Goal: Check status: Check status

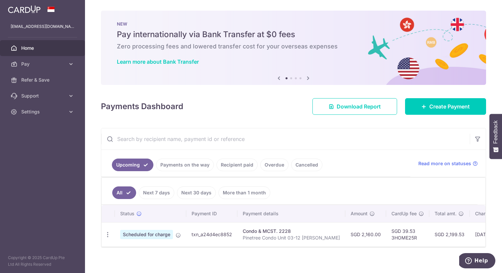
scroll to position [6, 0]
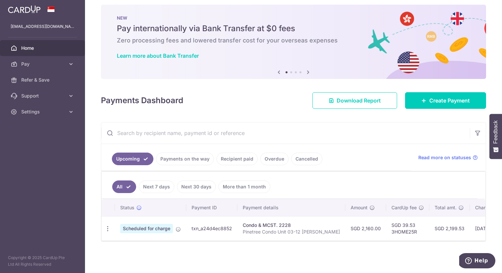
click at [203, 154] on link "Payments on the way" at bounding box center [185, 159] width 58 height 13
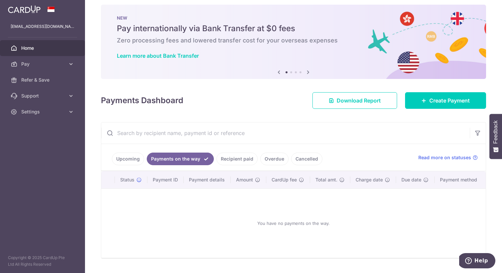
click at [239, 159] on link "Recipient paid" at bounding box center [236, 159] width 41 height 13
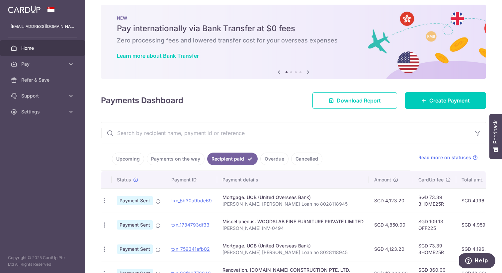
scroll to position [0, 0]
click at [123, 159] on link "Upcoming" at bounding box center [128, 159] width 32 height 13
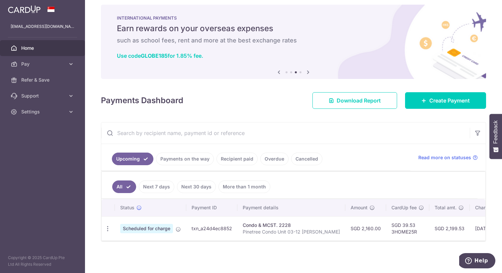
click at [187, 160] on link "Payments on the way" at bounding box center [185, 159] width 58 height 13
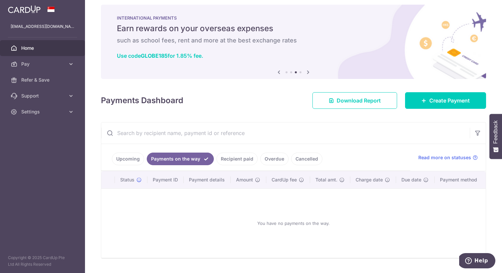
click at [231, 153] on link "Recipient paid" at bounding box center [236, 159] width 41 height 13
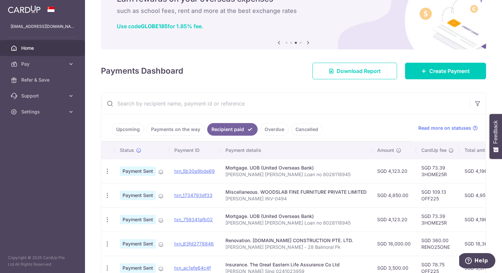
scroll to position [38, 0]
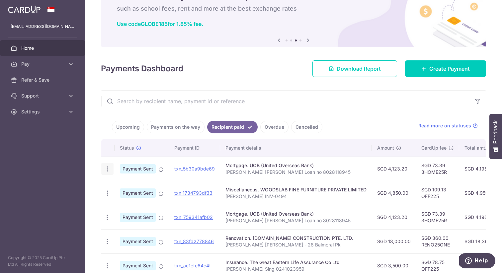
click at [105, 172] on icon "button" at bounding box center [107, 169] width 7 height 7
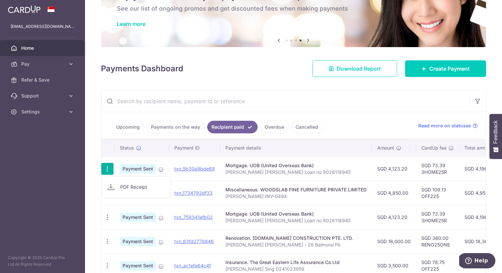
click at [105, 172] on icon "button" at bounding box center [107, 169] width 7 height 7
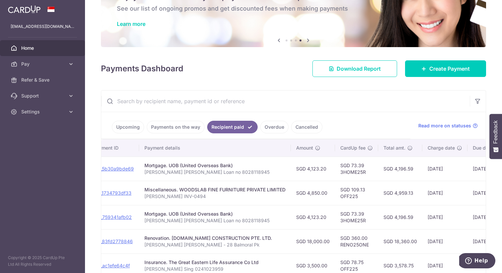
scroll to position [0, 0]
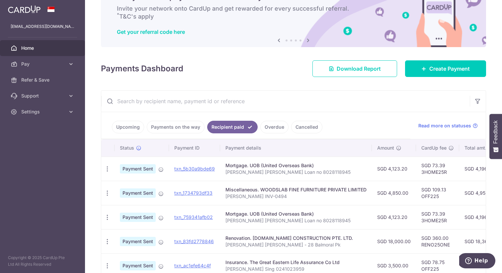
click at [54, 49] on span "Home" at bounding box center [43, 48] width 44 height 7
